Goal: Task Accomplishment & Management: Use online tool/utility

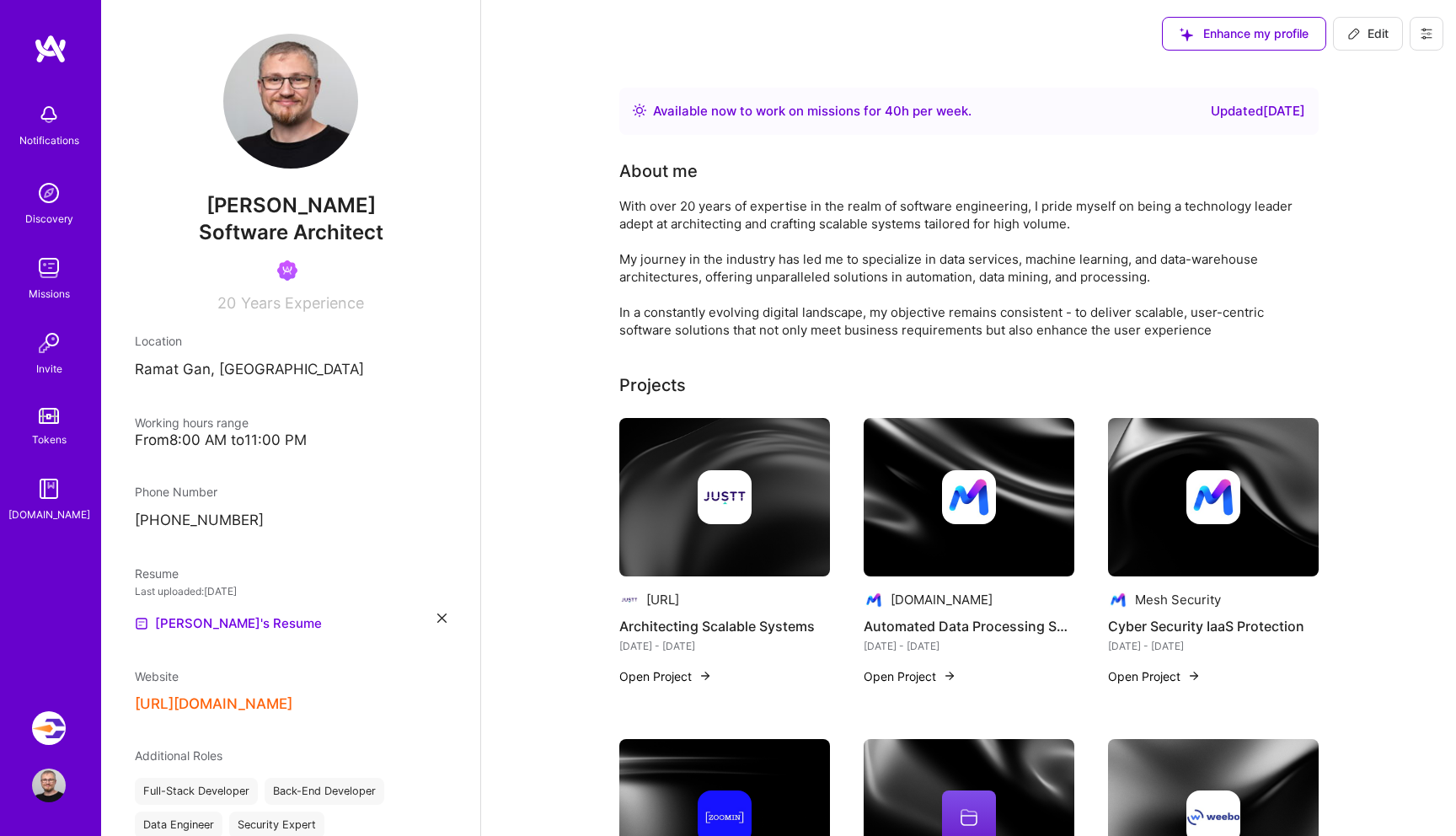
scroll to position [239, 0]
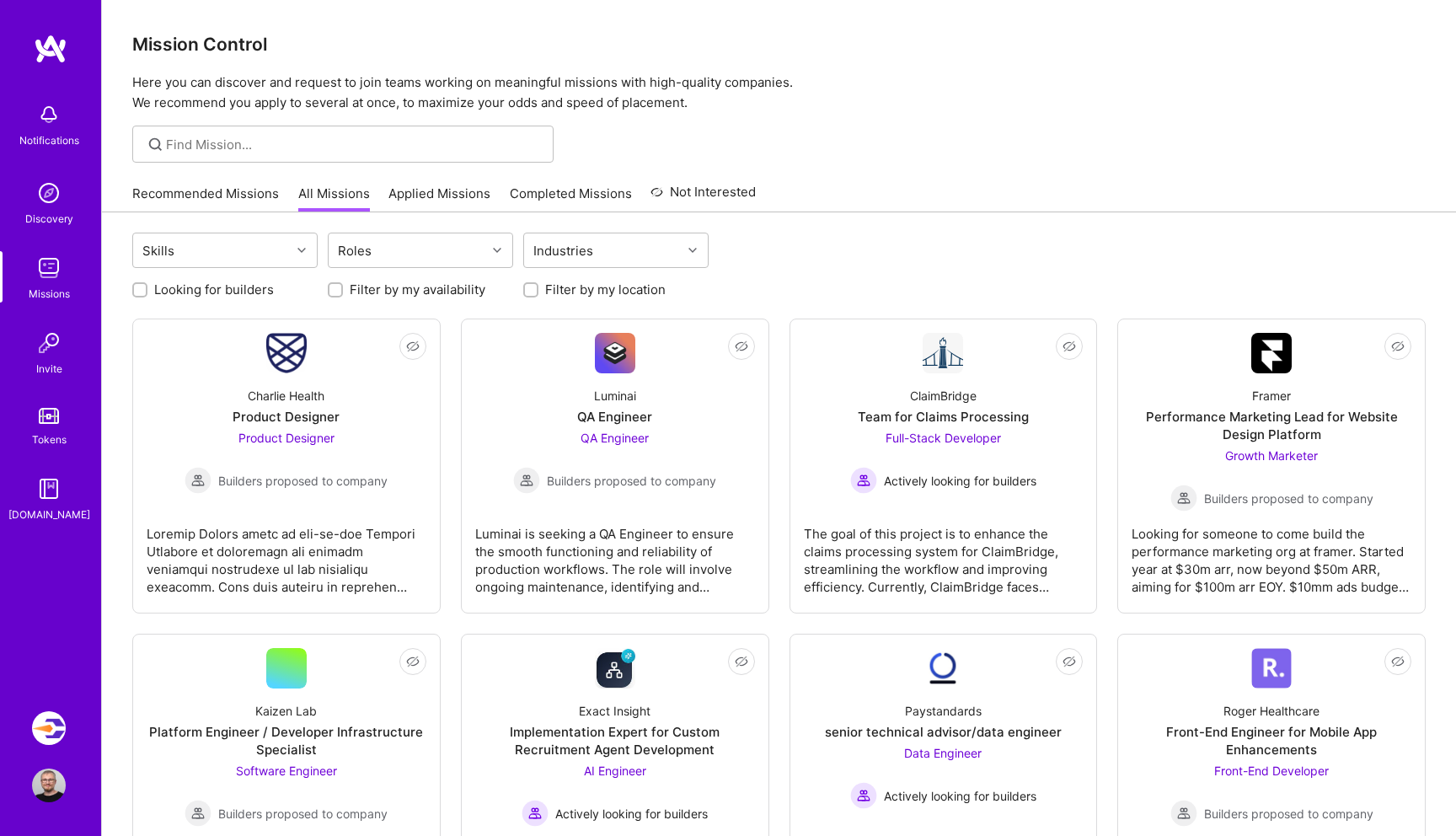
click at [209, 288] on label "Looking for builders" at bounding box center [214, 289] width 120 height 18
click at [148, 288] on input "Looking for builders" at bounding box center [142, 290] width 12 height 12
checkbox input "true"
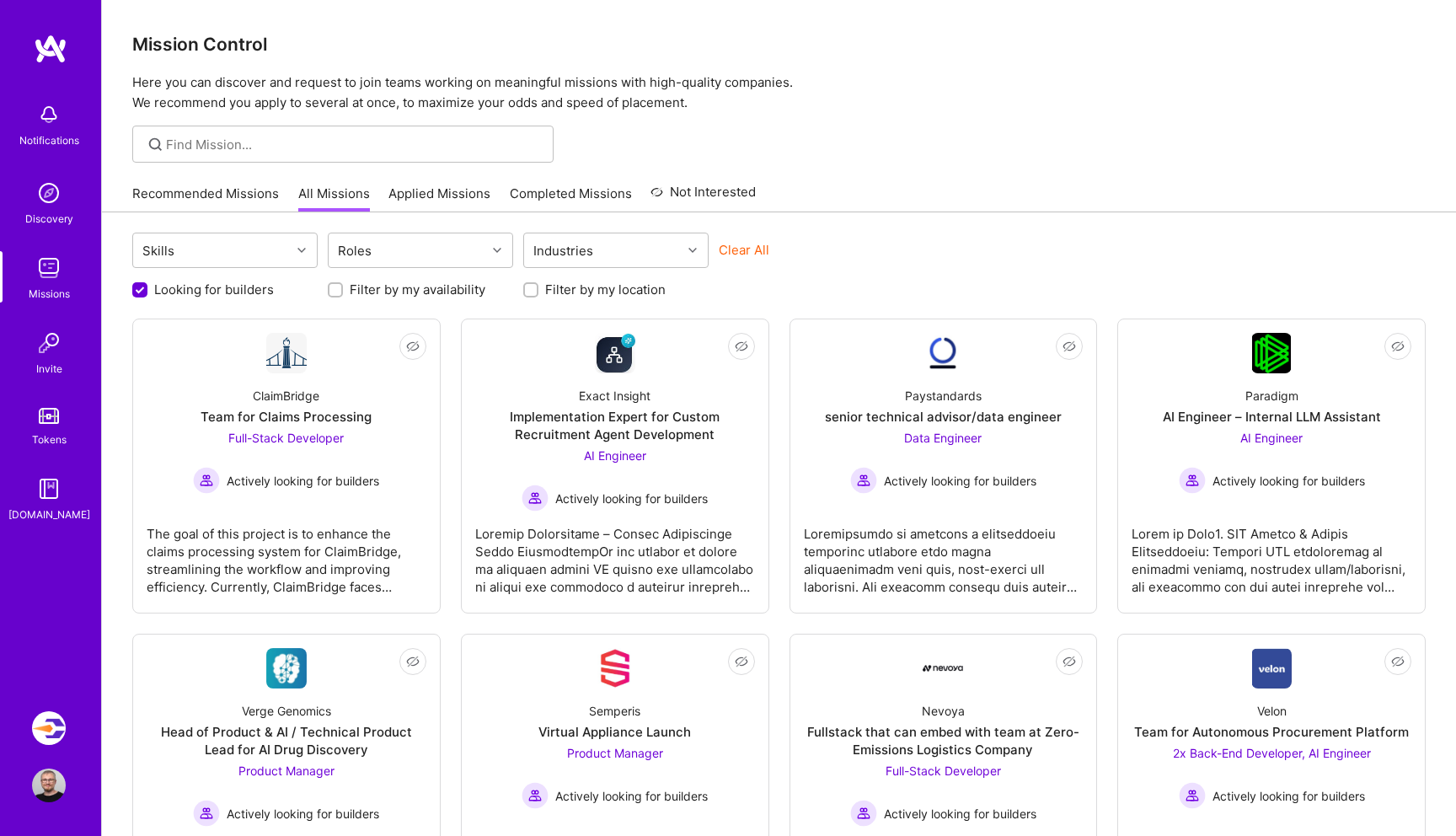
click at [525, 295] on div at bounding box center [531, 290] width 15 height 15
click at [532, 286] on input "Filter by my location" at bounding box center [533, 290] width 12 height 12
checkbox input "true"
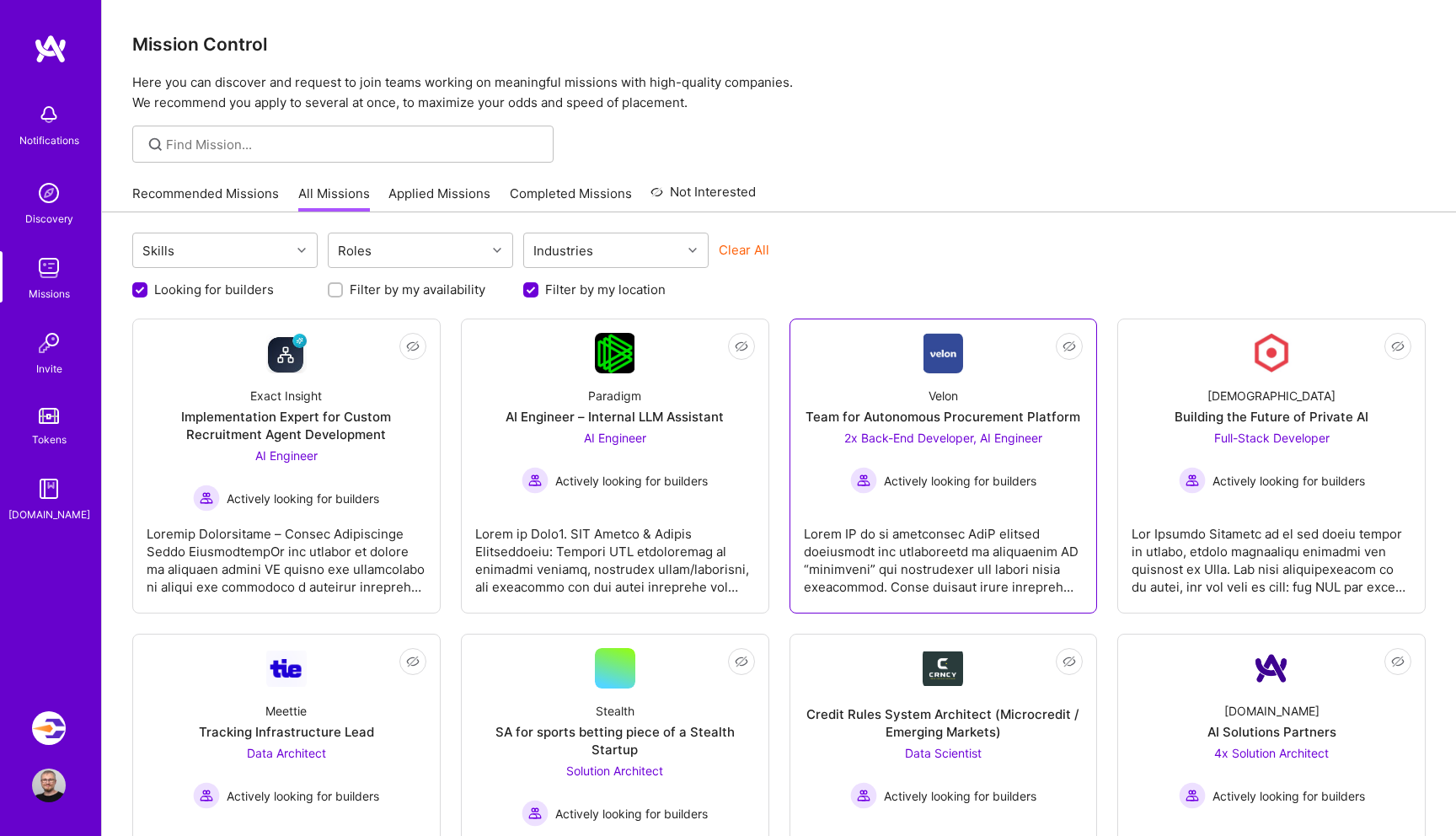
click at [890, 395] on div "Velon Team for Autonomous Procurement Platform 2x Back-End Developer, AI Engine…" at bounding box center [943, 433] width 279 height 121
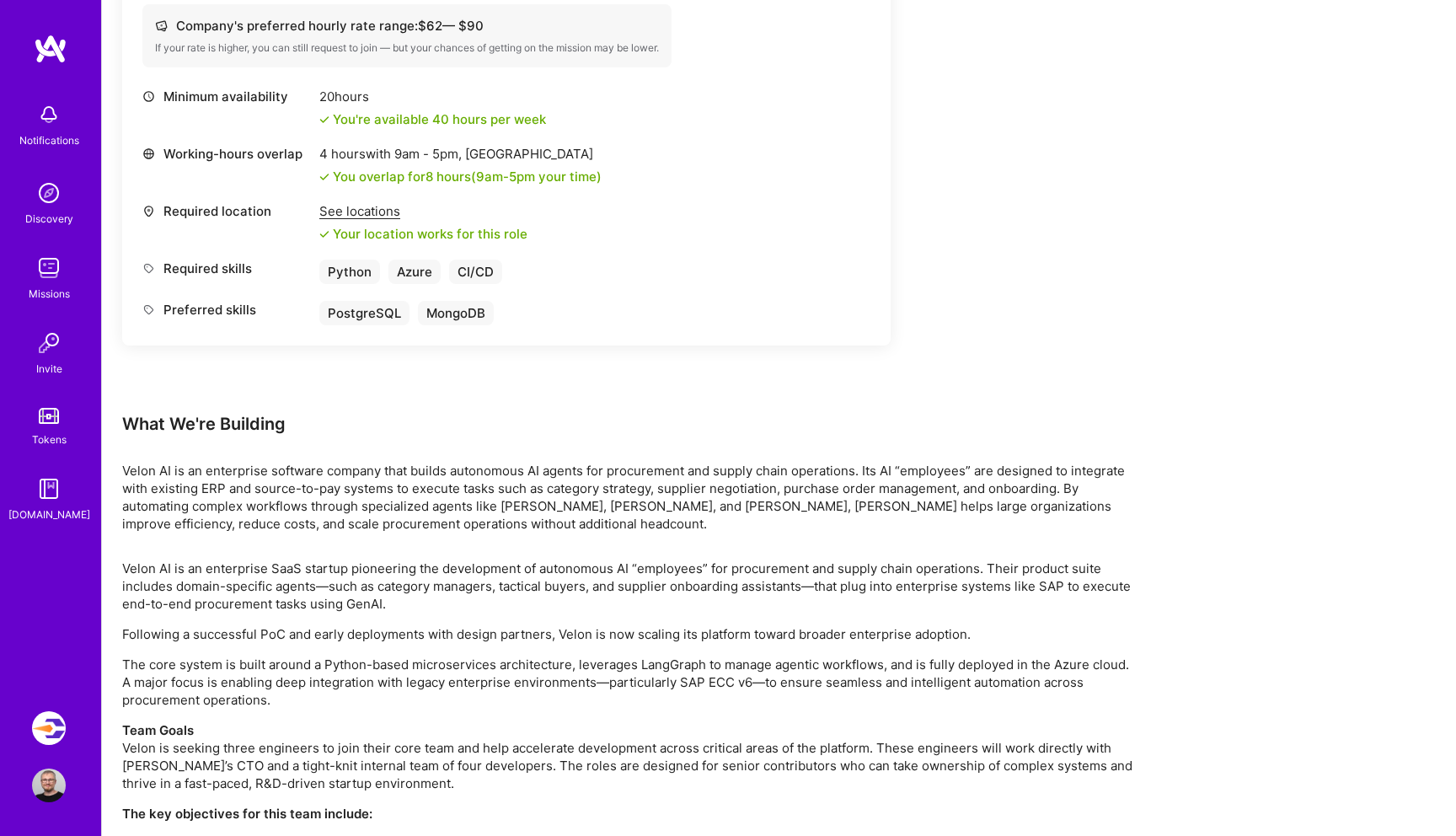
scroll to position [1888, 0]
